Goal: Transaction & Acquisition: Book appointment/travel/reservation

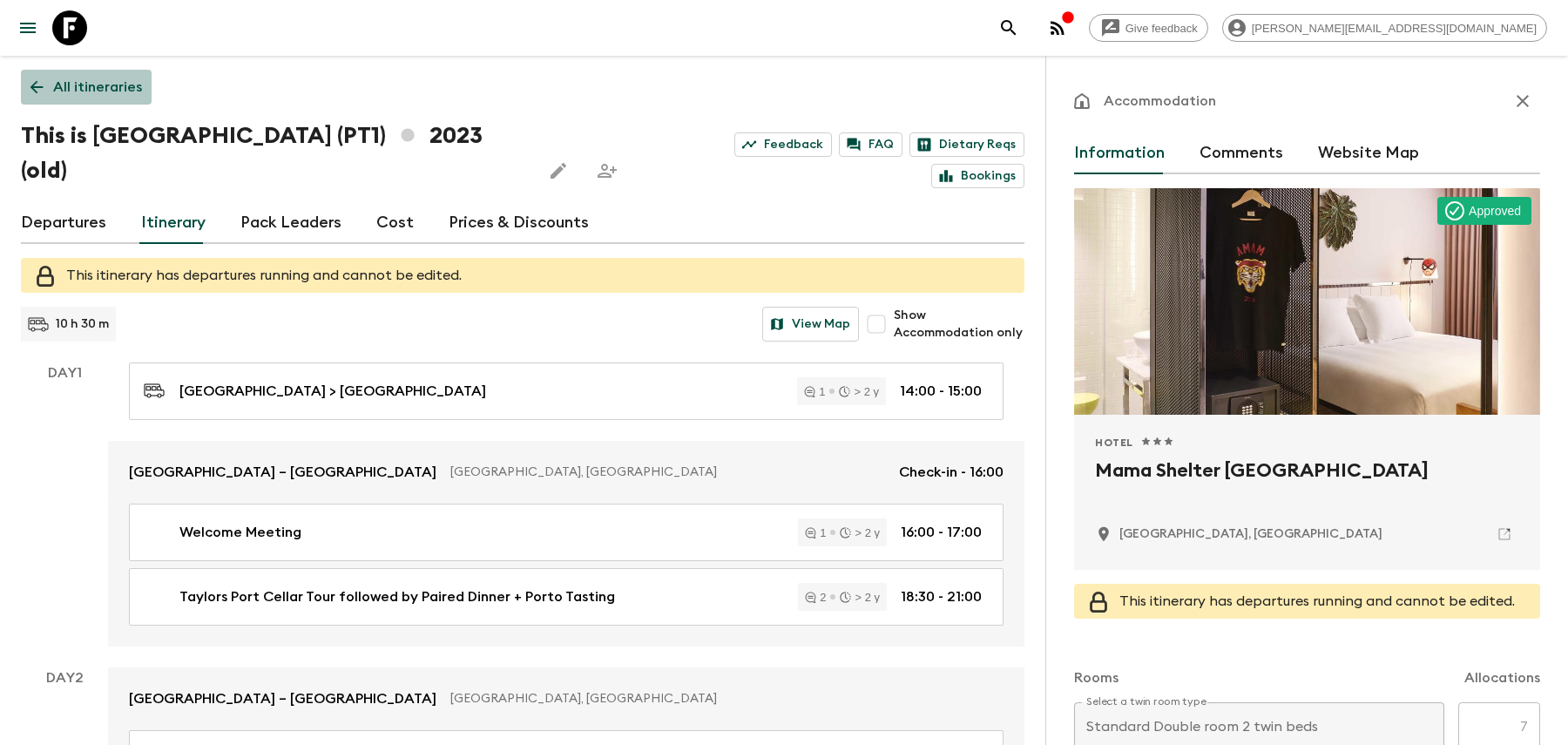
click at [128, 78] on p "All itineraries" at bounding box center [97, 88] width 88 height 21
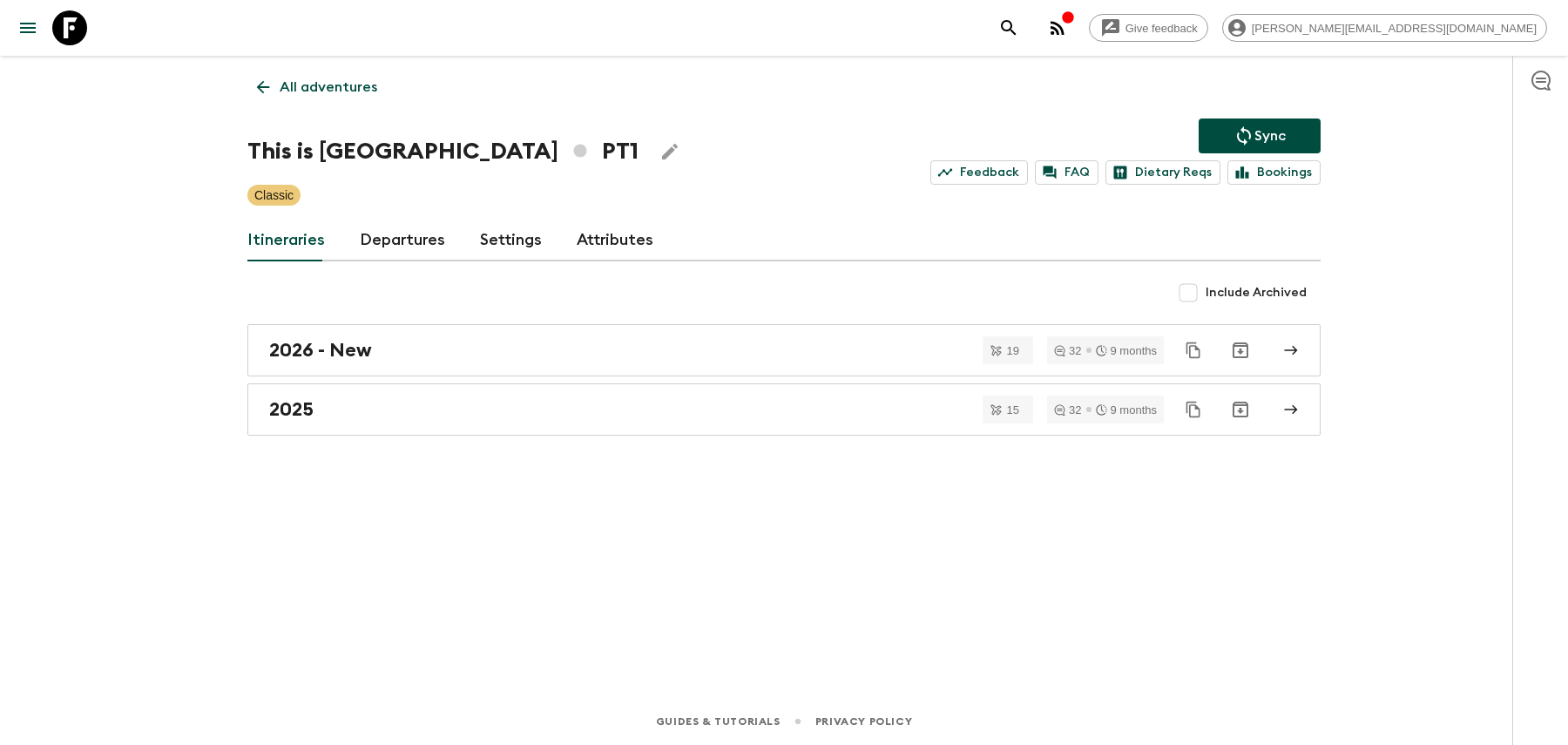
click at [294, 91] on p "All adventures" at bounding box center [328, 88] width 98 height 21
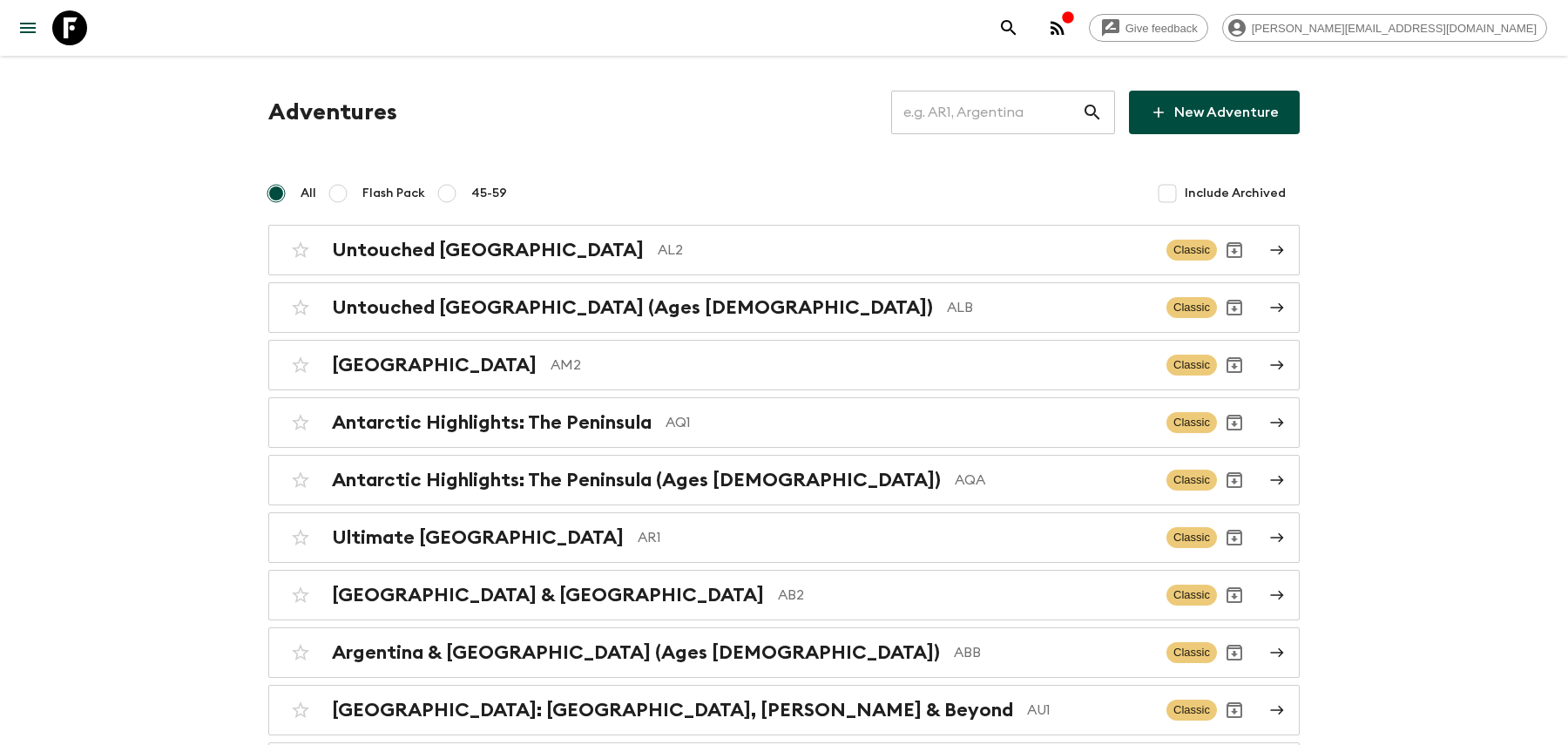
click at [1014, 118] on input "text" at bounding box center [986, 111] width 190 height 49
type input "m"
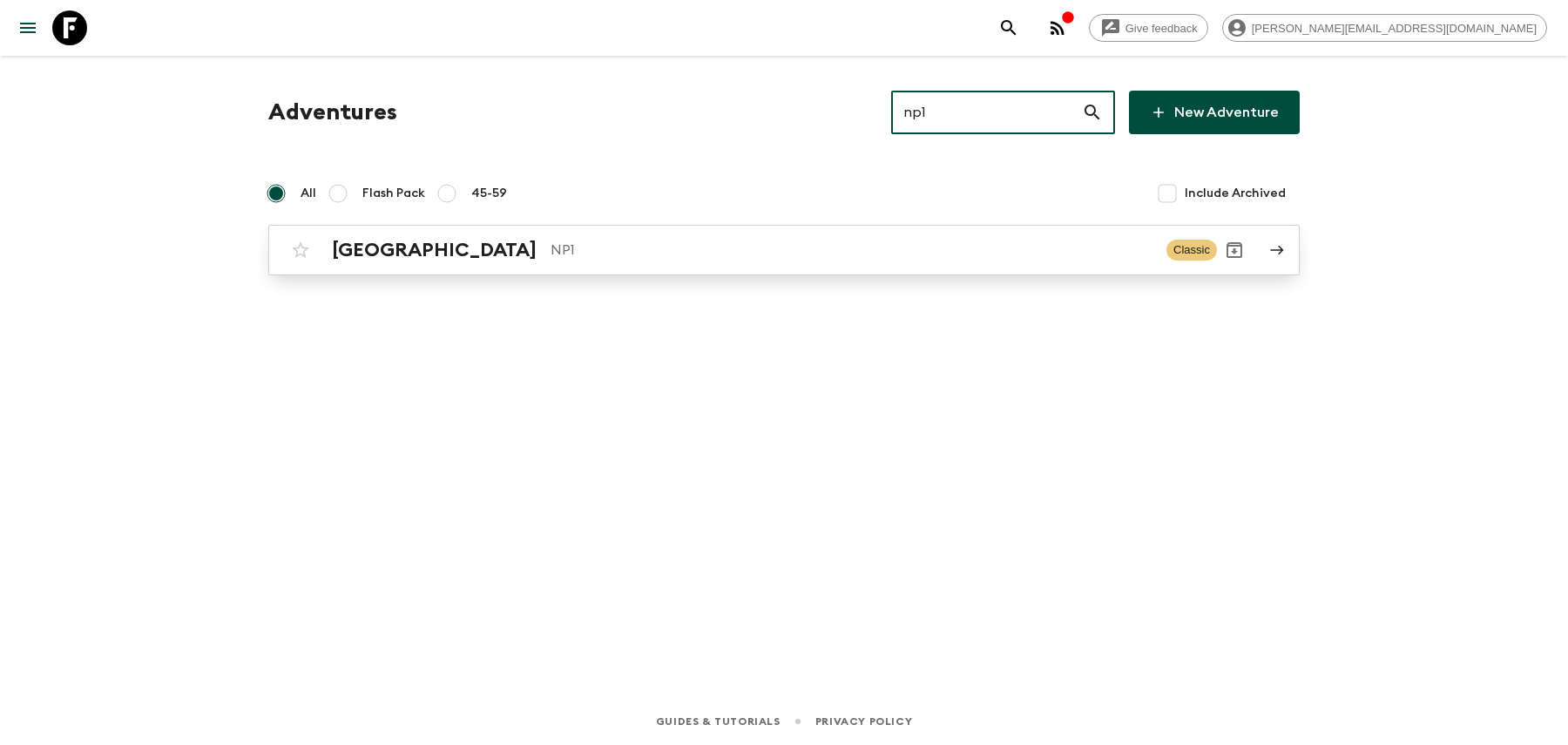
type input "np1"
click at [674, 242] on p "NP1" at bounding box center [852, 250] width 602 height 21
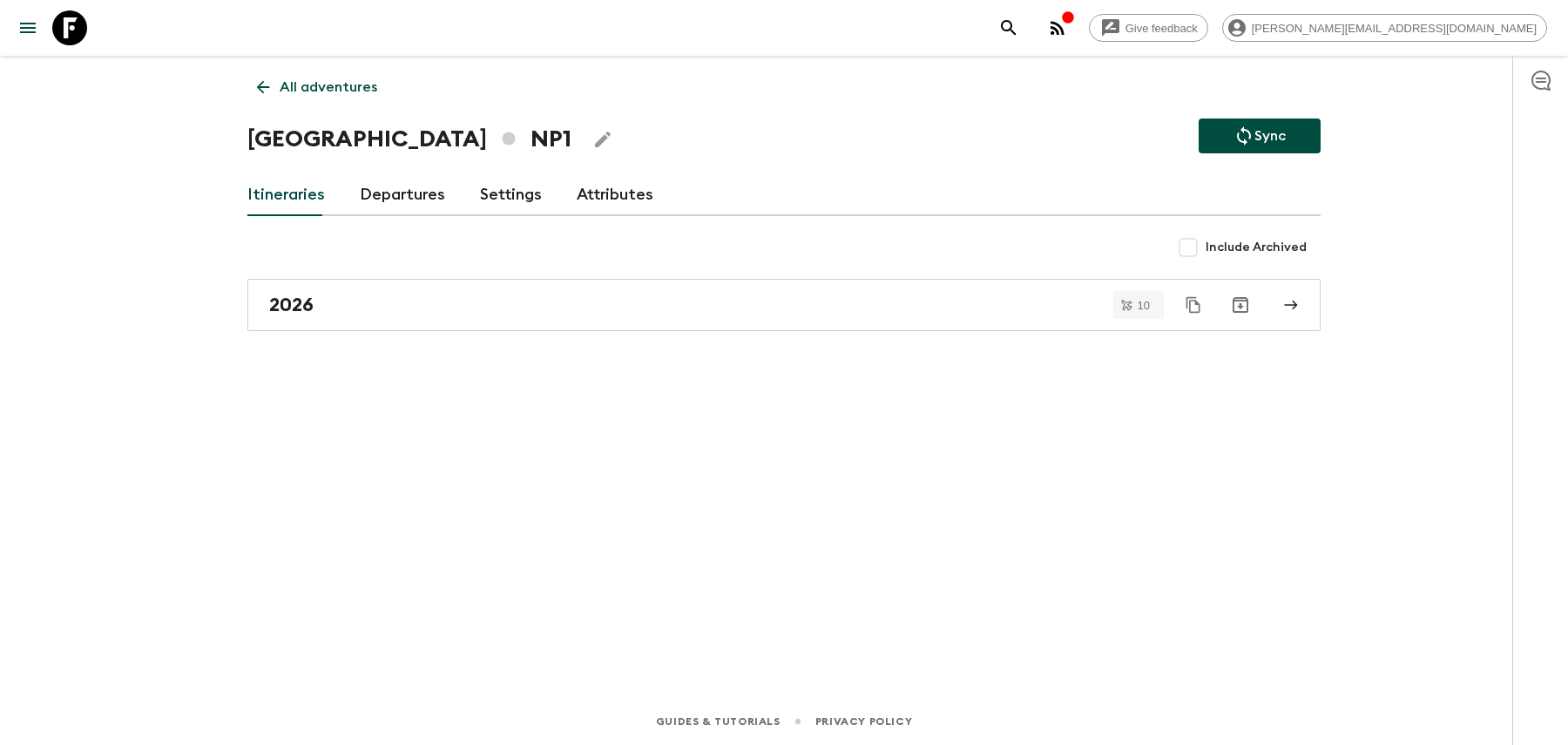
click at [402, 190] on link "Departures" at bounding box center [402, 195] width 86 height 42
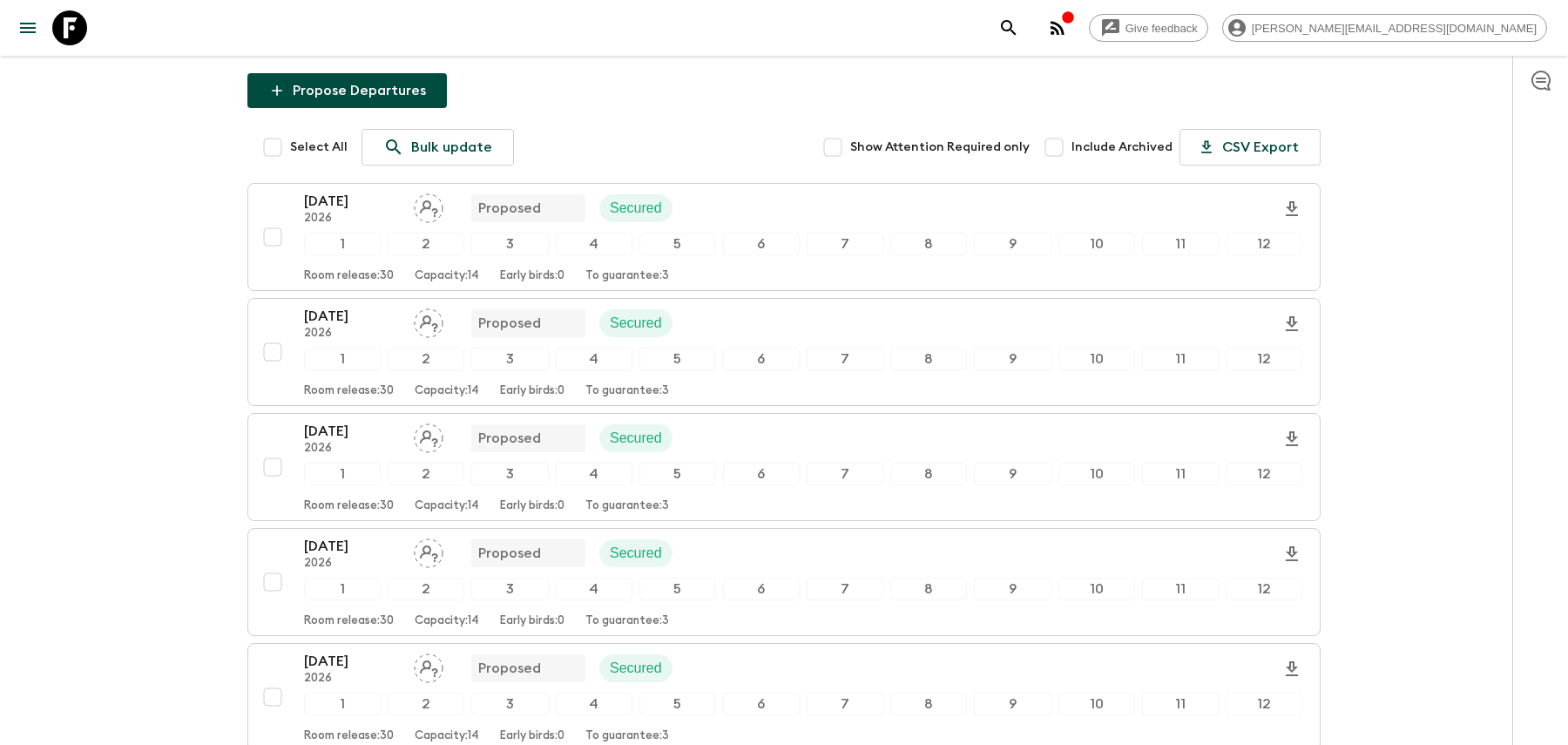
scroll to position [162, 0]
